Goal: Information Seeking & Learning: Learn about a topic

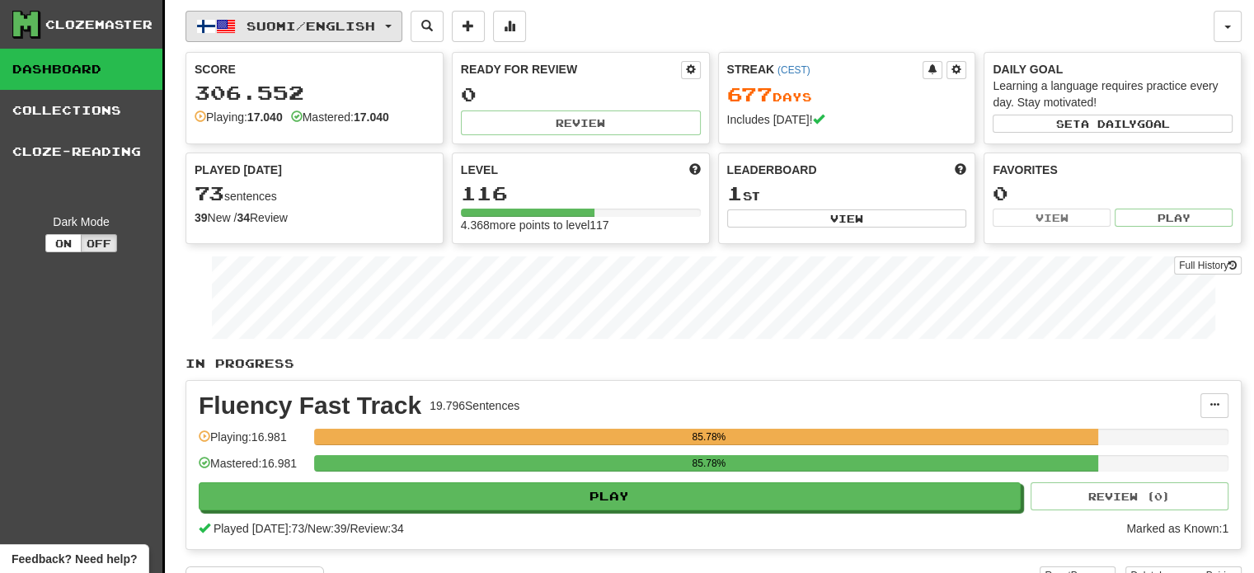
click at [319, 30] on span "Suomi / English" at bounding box center [311, 26] width 129 height 14
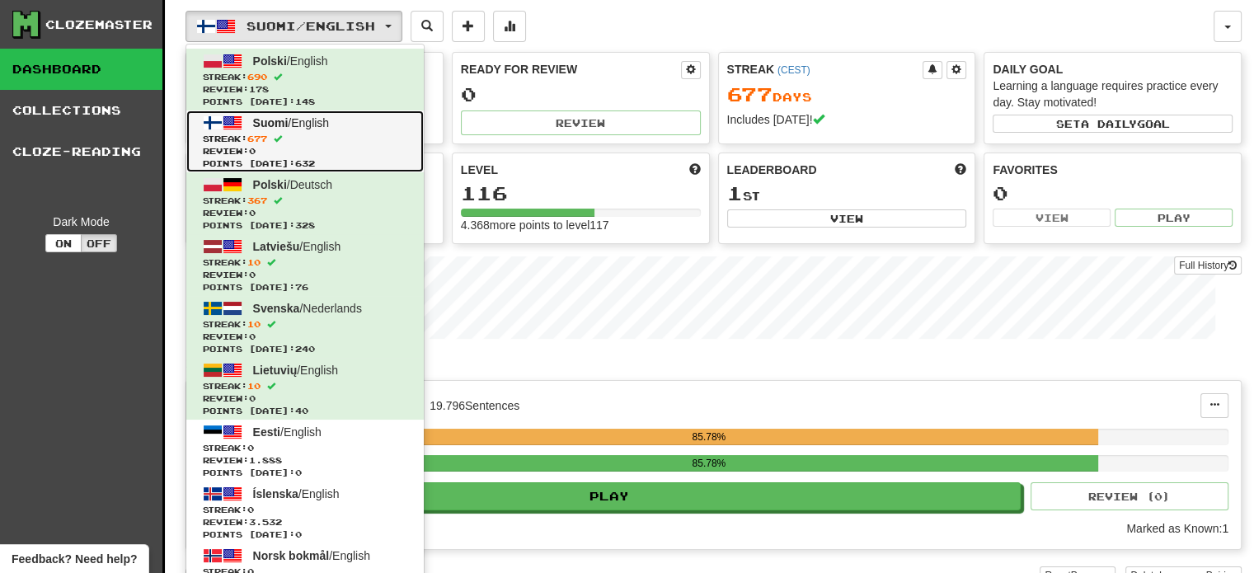
click at [285, 129] on link "Suomi / English Streak: 677 Review: 0 Points today: 632" at bounding box center [305, 142] width 238 height 62
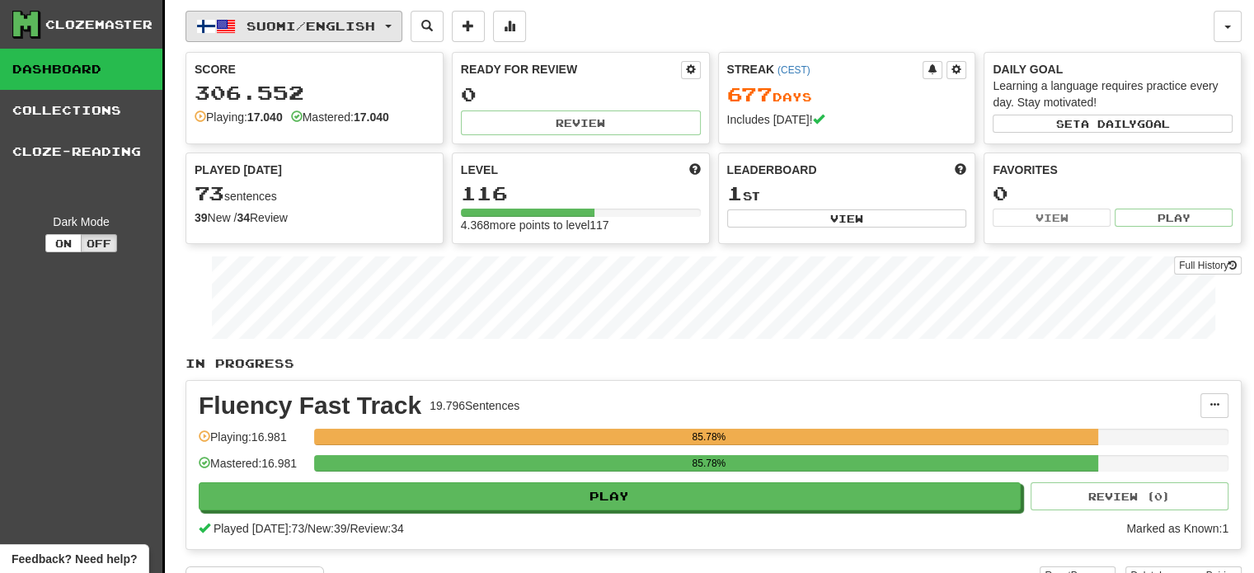
click at [353, 19] on span "Suomi / English" at bounding box center [311, 26] width 129 height 14
click at [343, 29] on span "Suomi / English" at bounding box center [311, 26] width 129 height 14
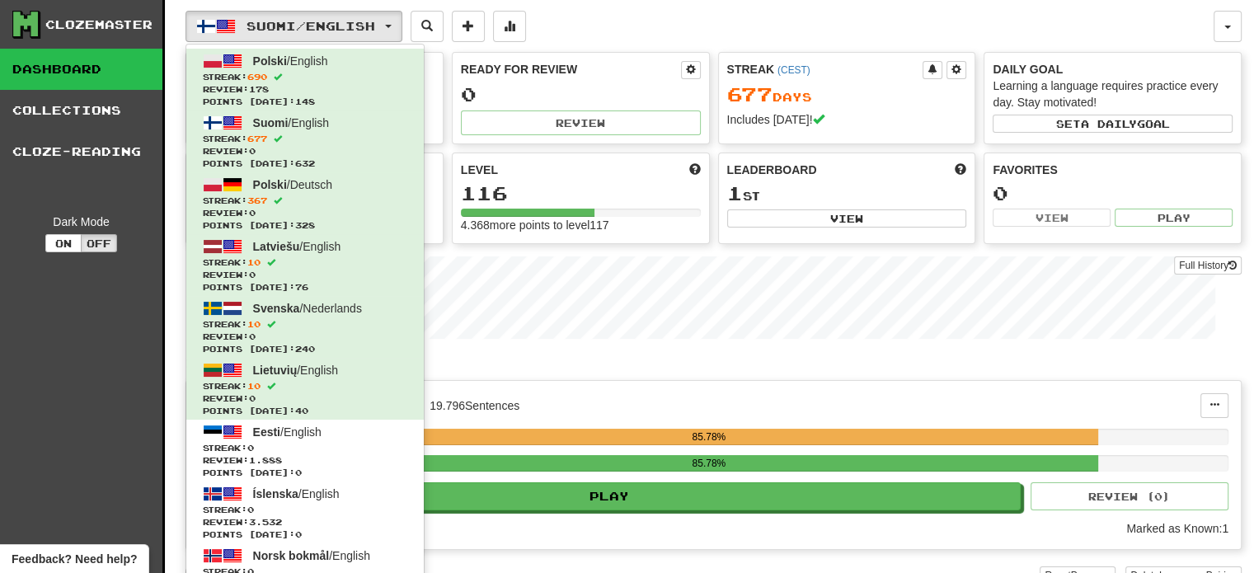
click at [632, 23] on div "Suomi / English Polski / English Streak: 690 Review: 178 Points [DATE]: 148 Suo…" at bounding box center [700, 26] width 1028 height 31
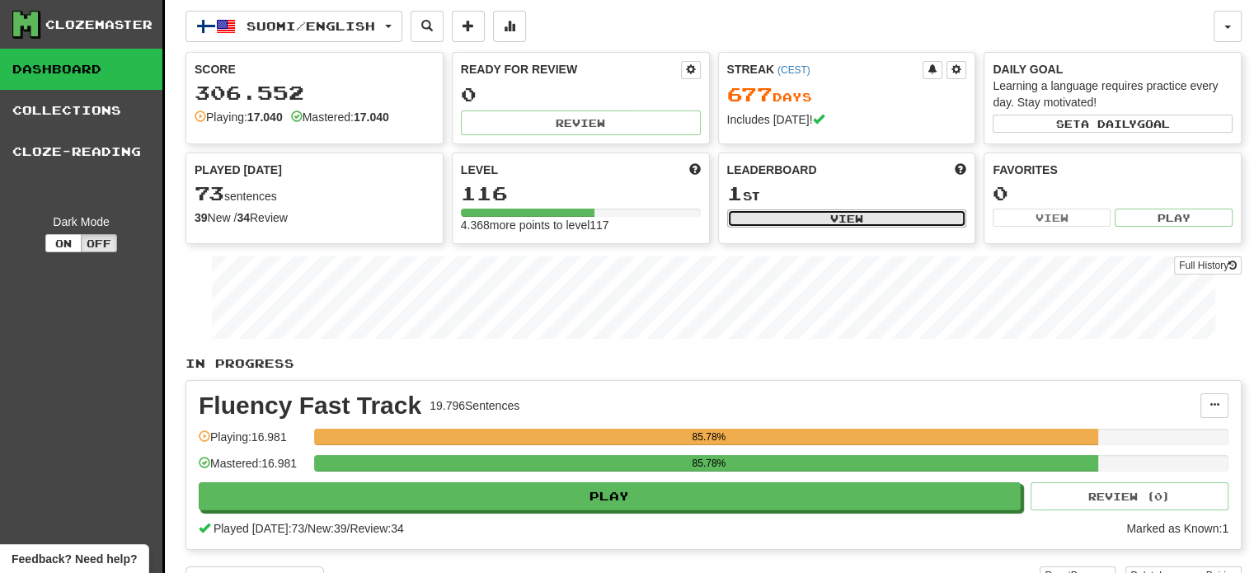
click at [786, 223] on button "View" at bounding box center [847, 218] width 240 height 18
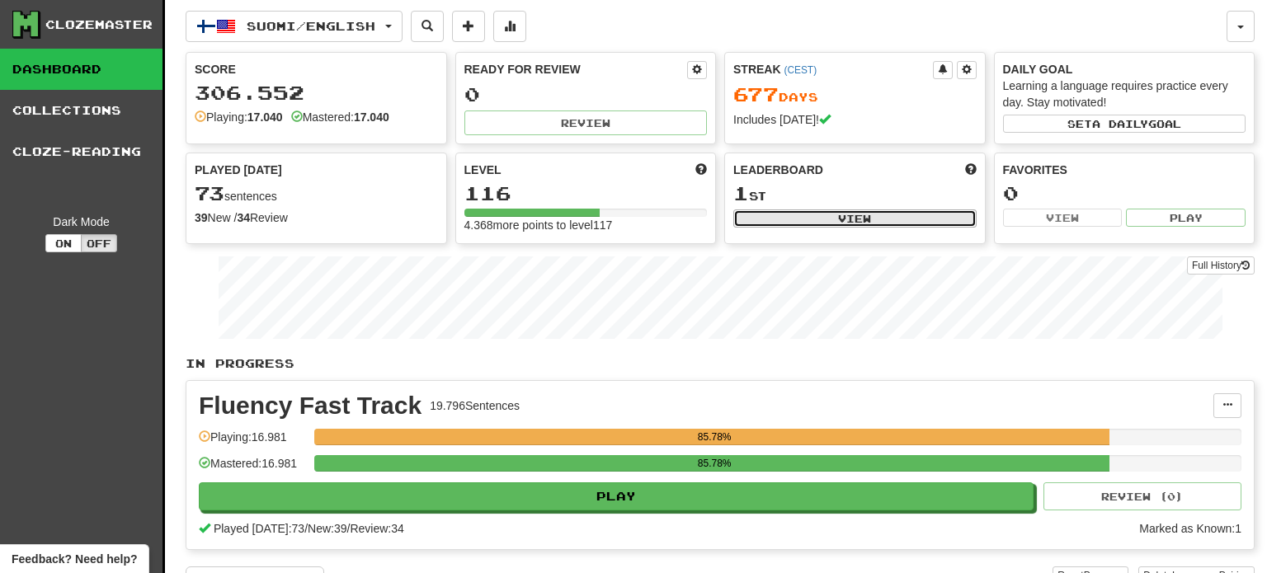
select select "**********"
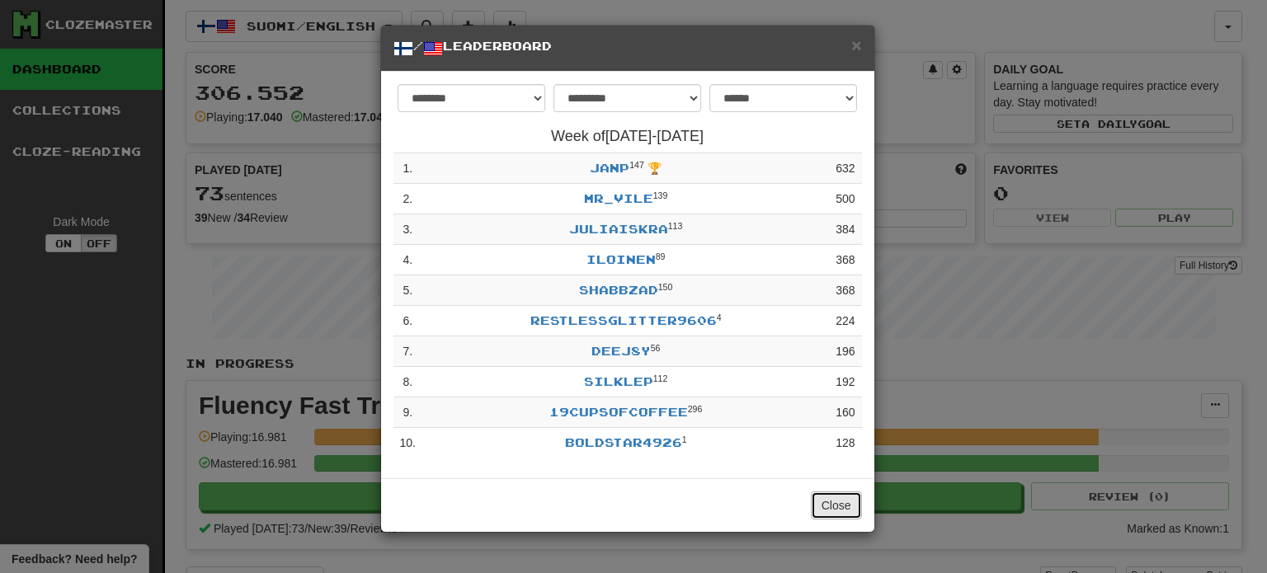
click at [831, 506] on button "Close" at bounding box center [836, 506] width 51 height 28
